Goal: Navigation & Orientation: Find specific page/section

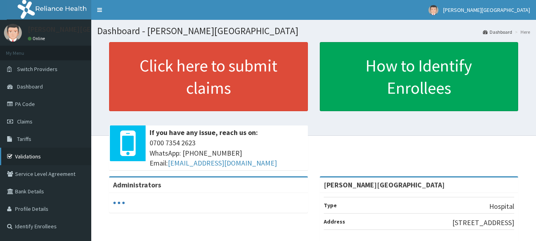
click at [30, 156] on link "Validations" at bounding box center [45, 156] width 91 height 17
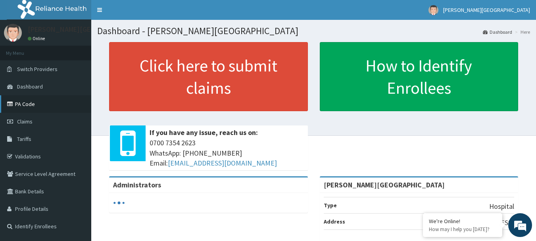
click at [69, 100] on link "PA Code" at bounding box center [45, 103] width 91 height 17
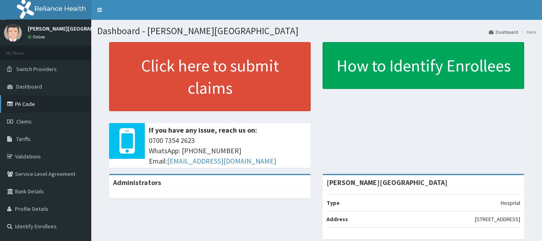
click at [35, 109] on link "PA Code" at bounding box center [45, 103] width 91 height 17
